Goal: Task Accomplishment & Management: Manage account settings

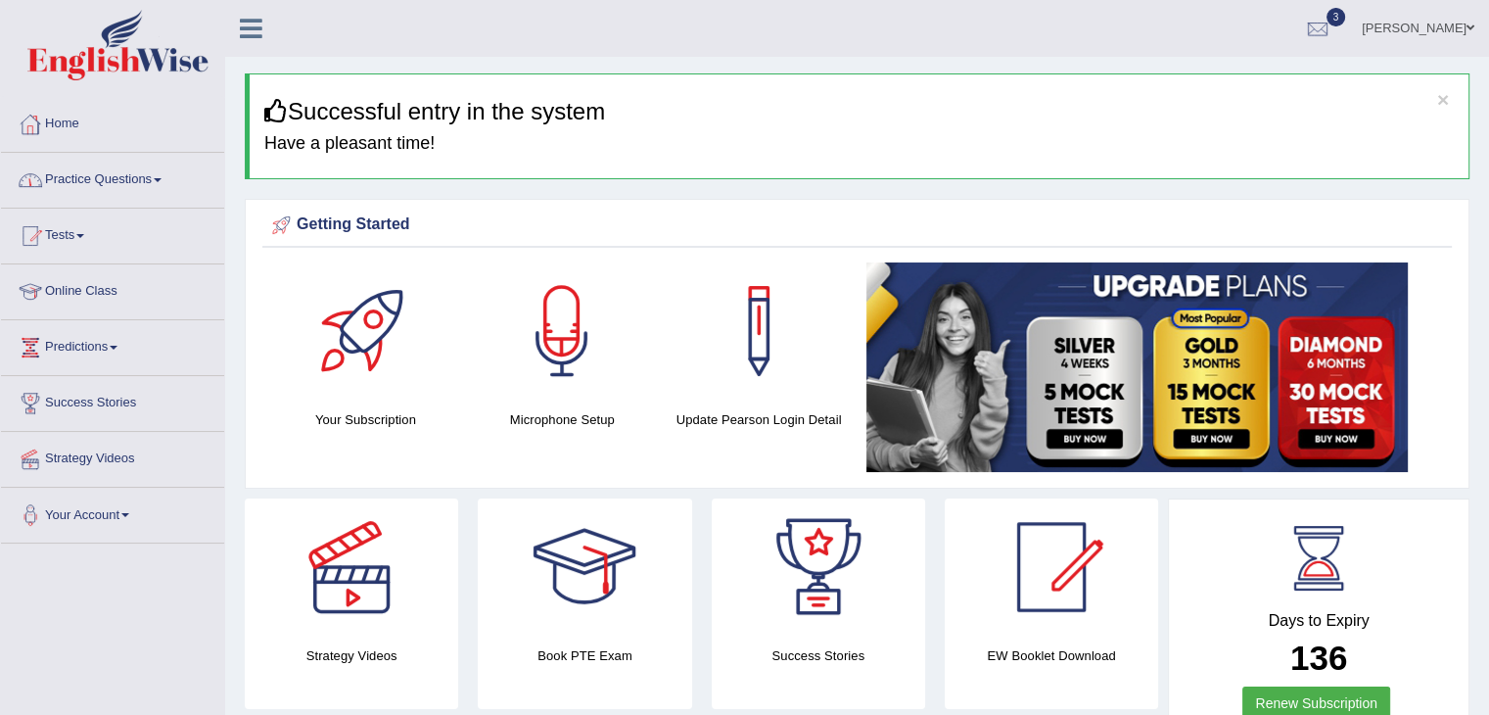
click at [56, 119] on link "Home" at bounding box center [112, 121] width 223 height 49
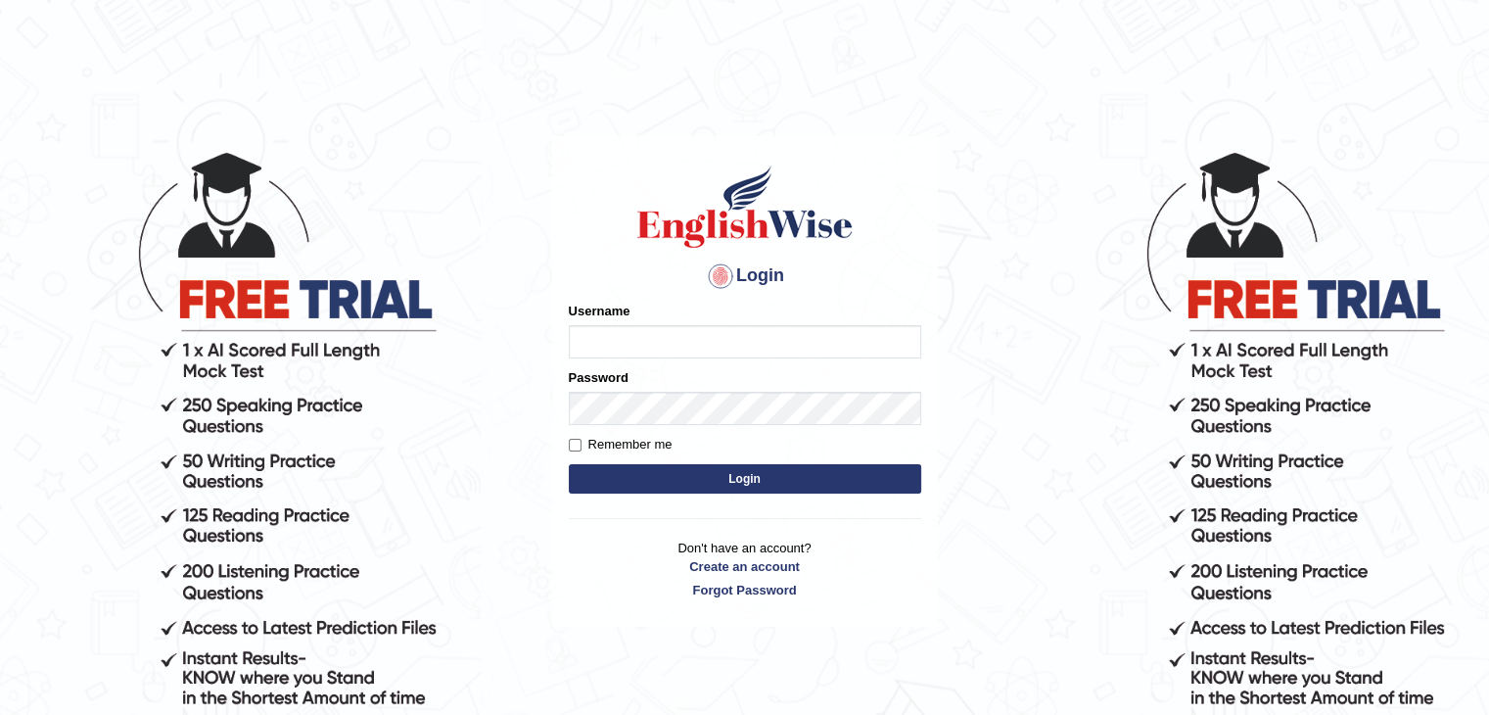
type input "Miko39"
click at [707, 486] on button "Login" at bounding box center [745, 478] width 352 height 29
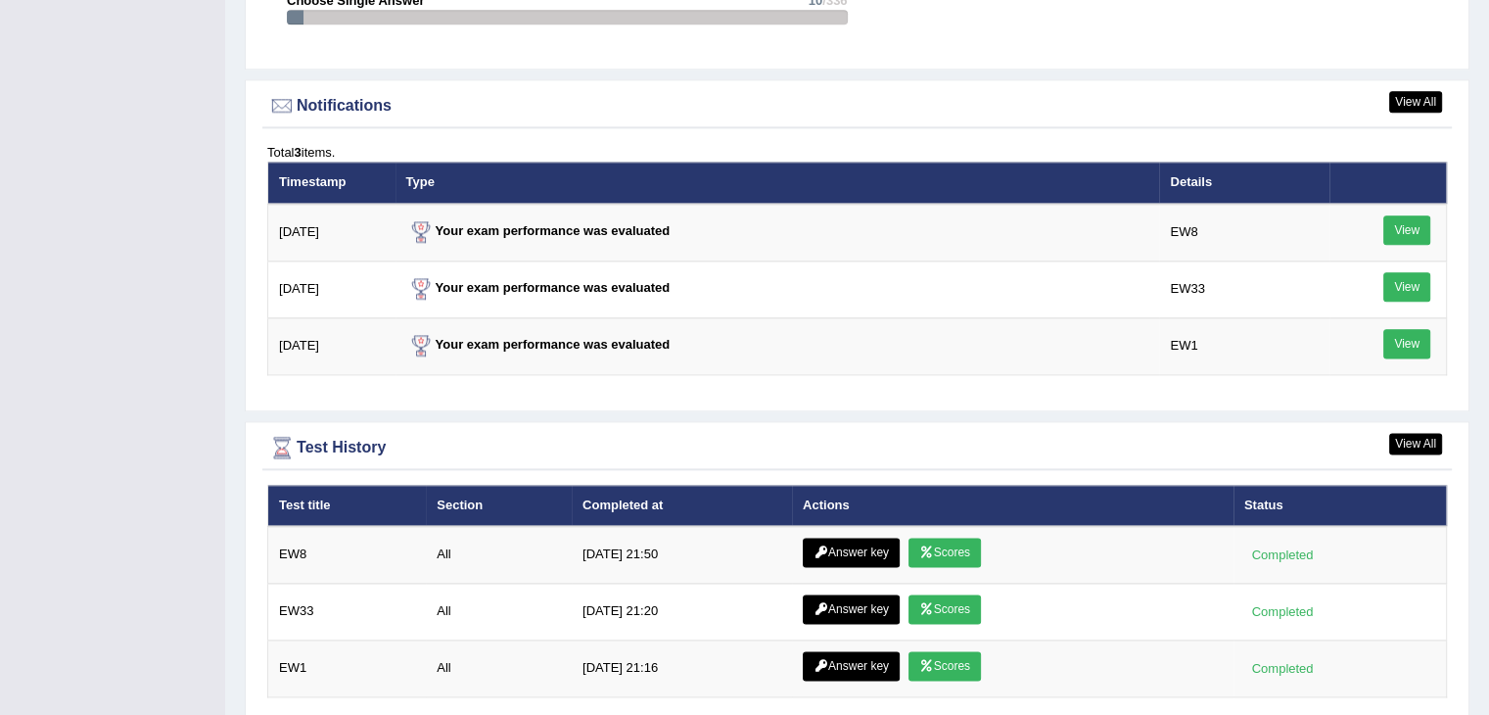
scroll to position [2511, 0]
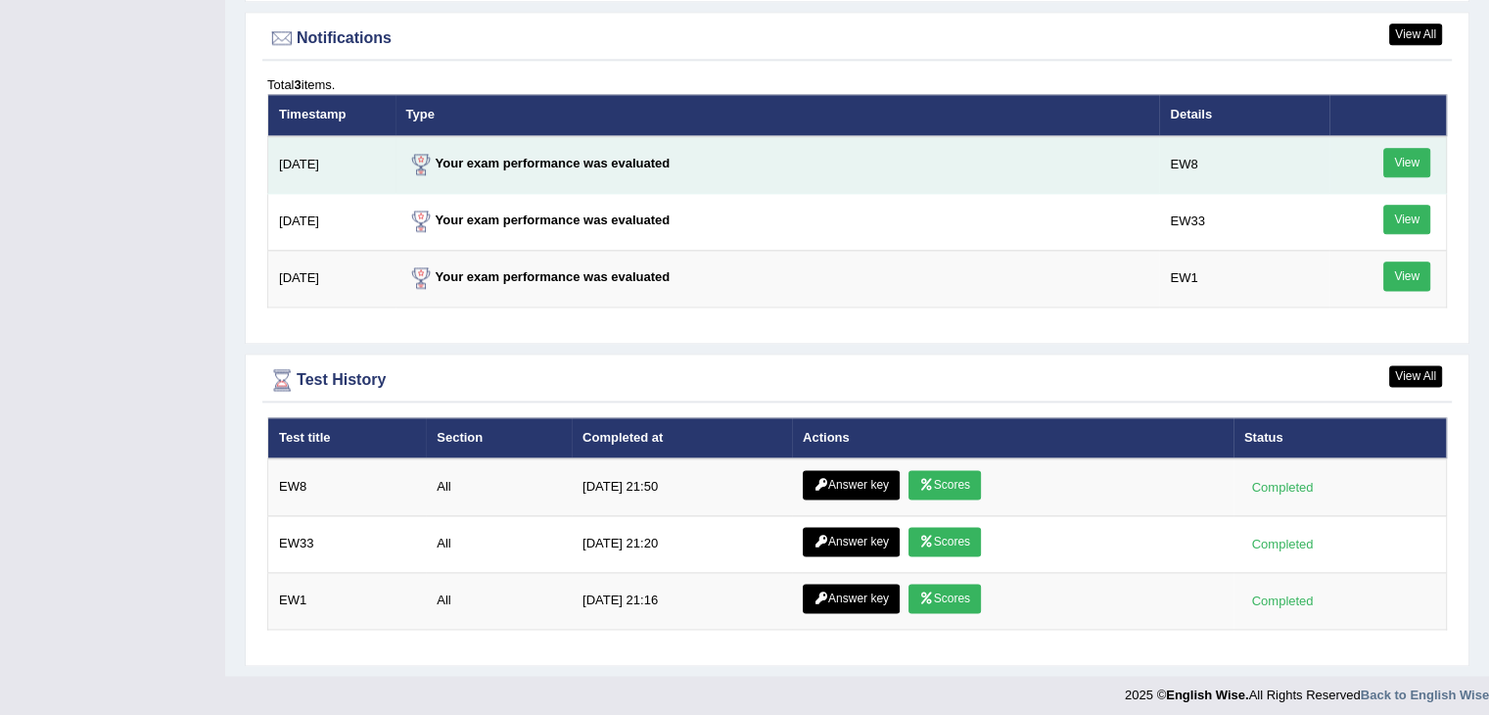
click at [1408, 158] on link "View" at bounding box center [1407, 162] width 47 height 29
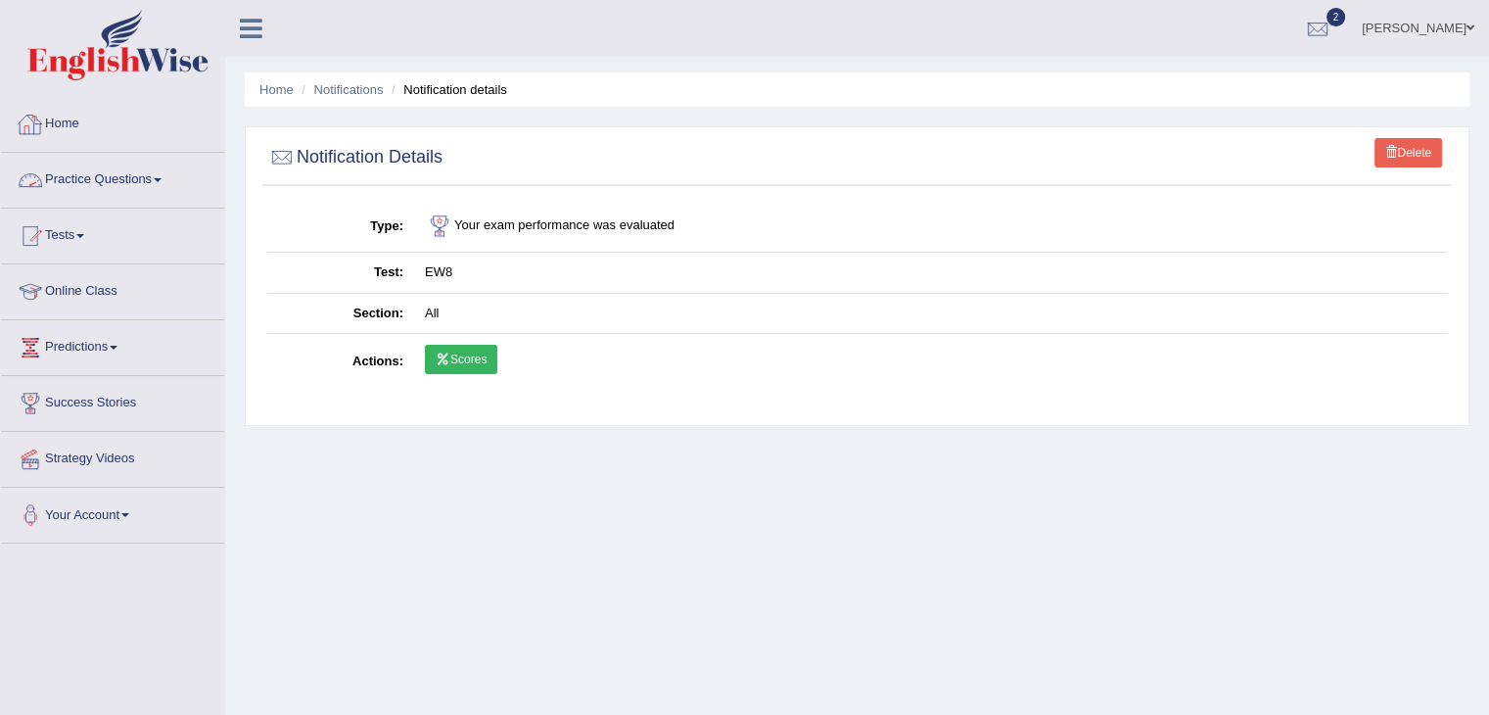
click at [68, 132] on link "Home" at bounding box center [112, 121] width 223 height 49
